Goal: Find specific page/section: Find specific page/section

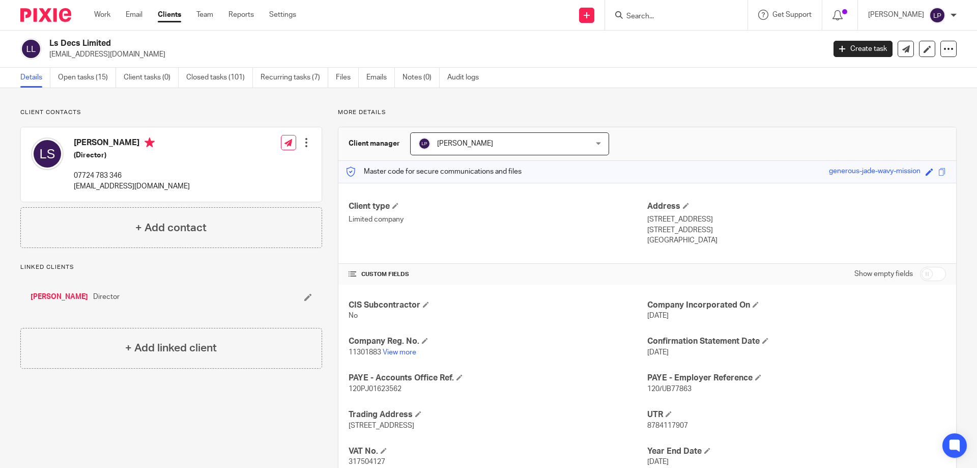
click at [661, 19] on input "Search" at bounding box center [671, 16] width 92 height 9
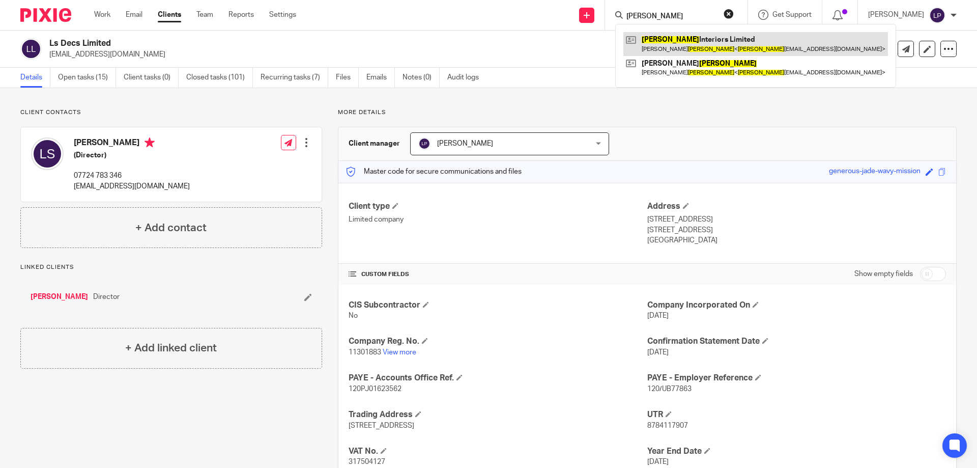
type input "busman"
click at [683, 40] on link at bounding box center [755, 43] width 265 height 23
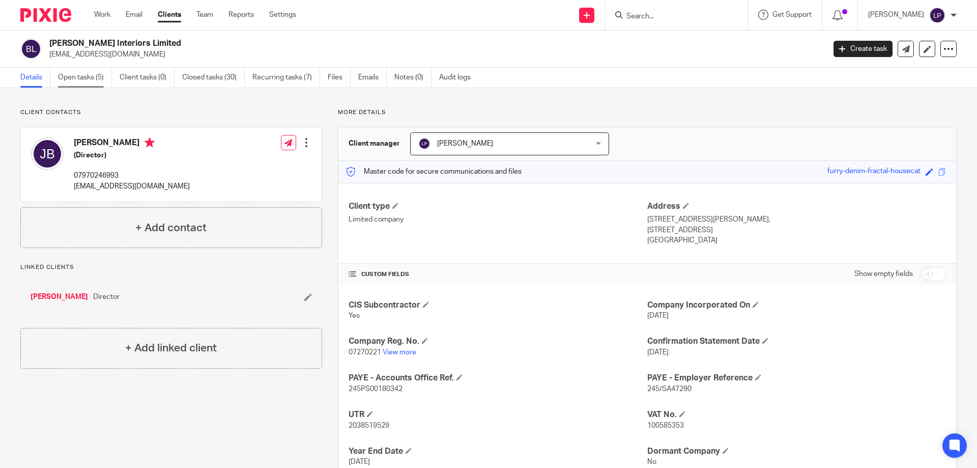
click at [84, 81] on link "Open tasks (5)" at bounding box center [85, 78] width 54 height 20
